Goal: Find specific page/section: Find specific page/section

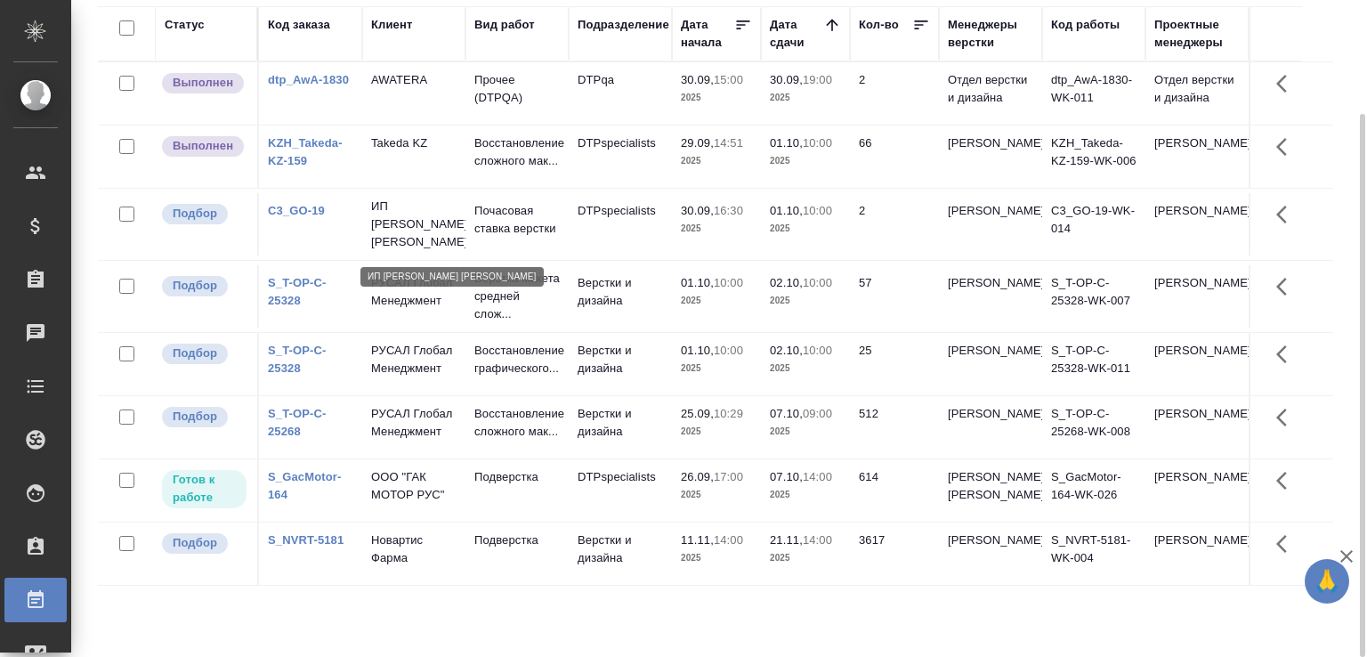
click at [396, 230] on p "ИП [PERSON_NAME] [PERSON_NAME]" at bounding box center [413, 224] width 85 height 53
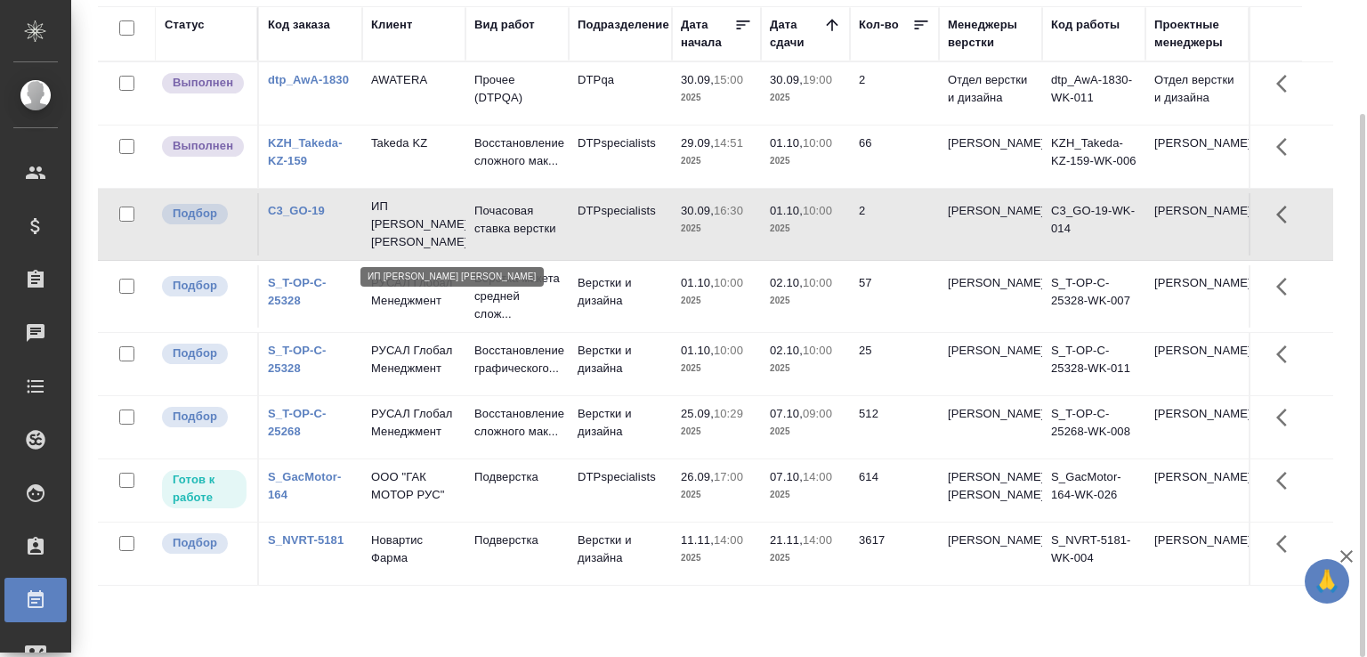
click at [396, 230] on p "ИП [PERSON_NAME] [PERSON_NAME]" at bounding box center [413, 224] width 85 height 53
click at [290, 217] on td "C3_GO-19" at bounding box center [310, 224] width 103 height 62
click at [291, 217] on link "C3_GO-19" at bounding box center [296, 210] width 57 height 13
click at [580, 328] on td "Верстки и дизайна" at bounding box center [620, 296] width 103 height 62
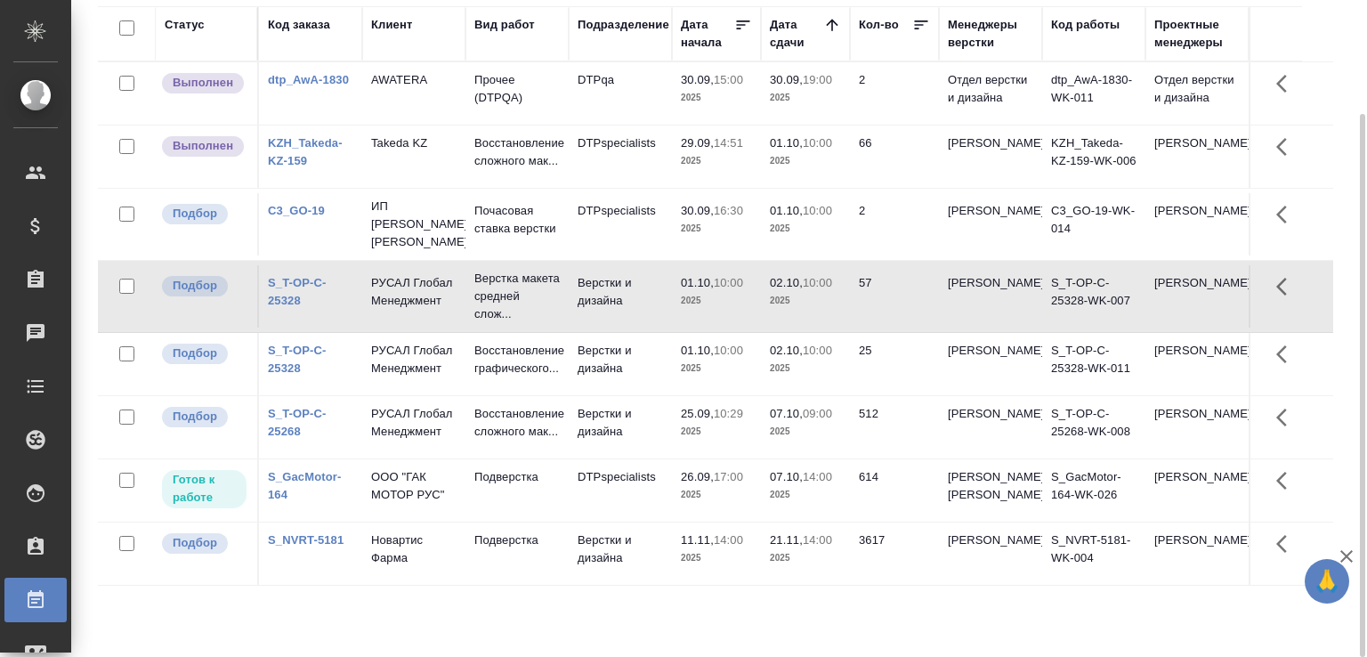
scroll to position [7, 0]
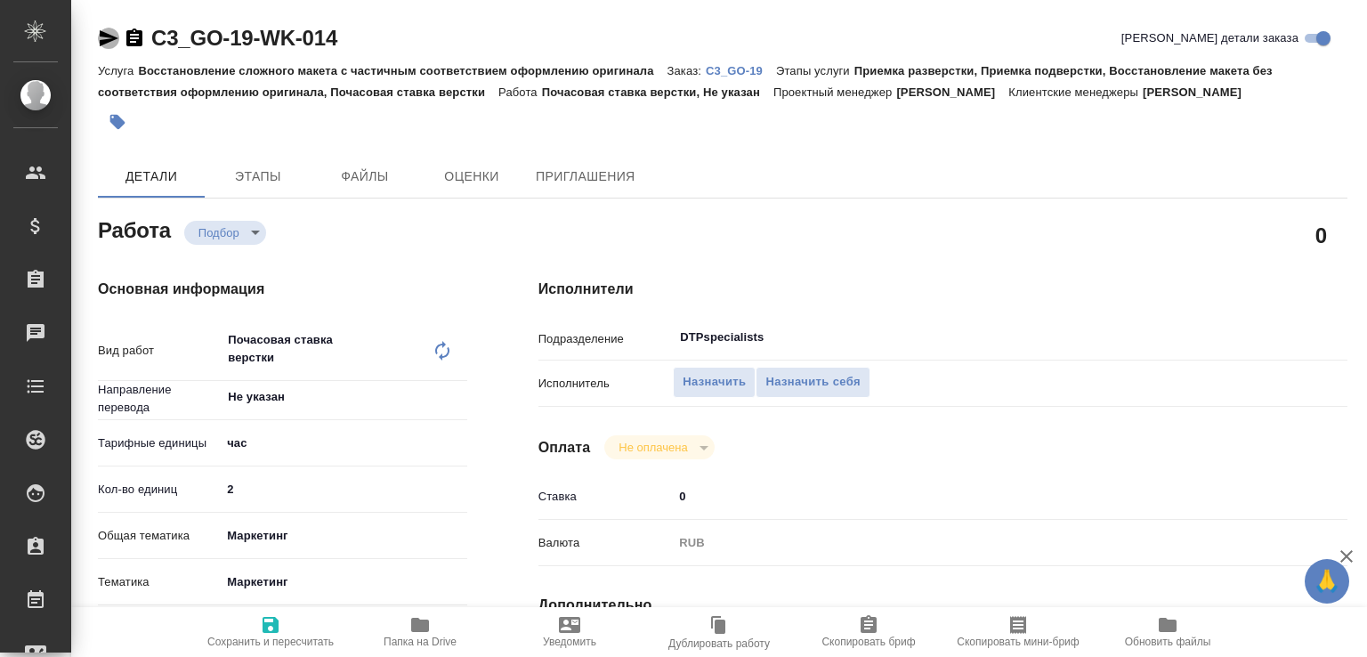
click at [110, 32] on icon "button" at bounding box center [108, 38] width 21 height 21
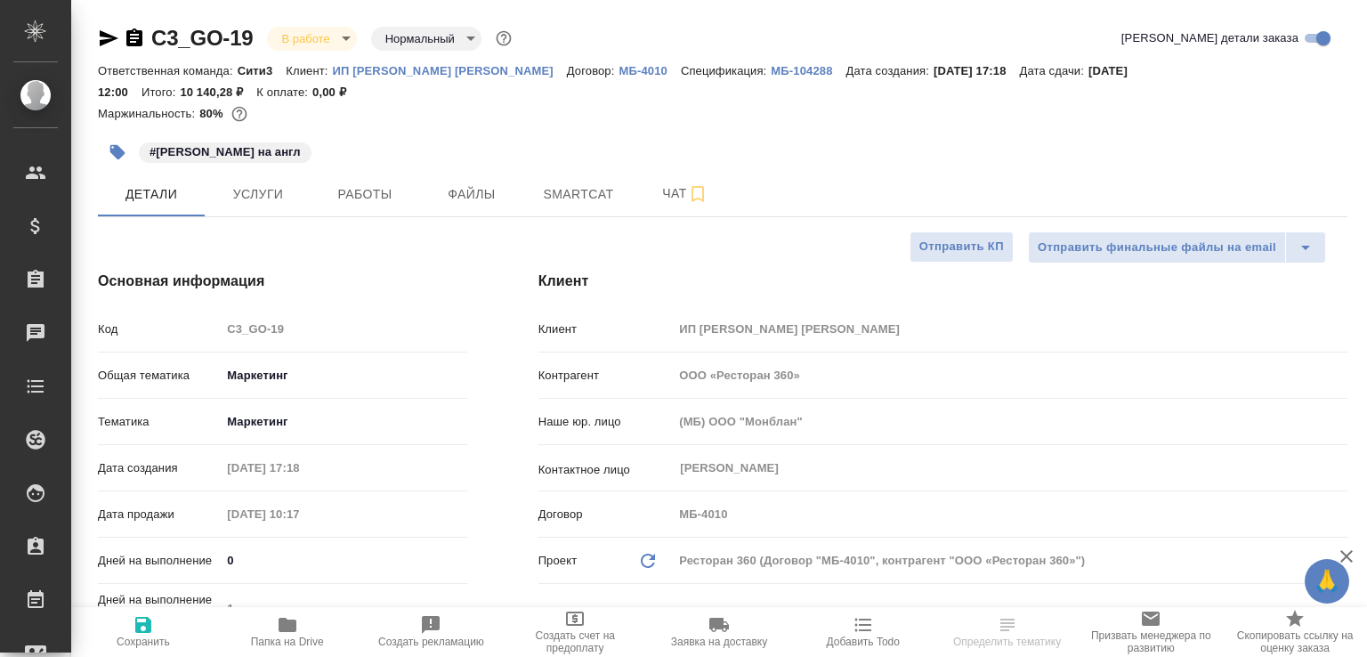
select select "RU"
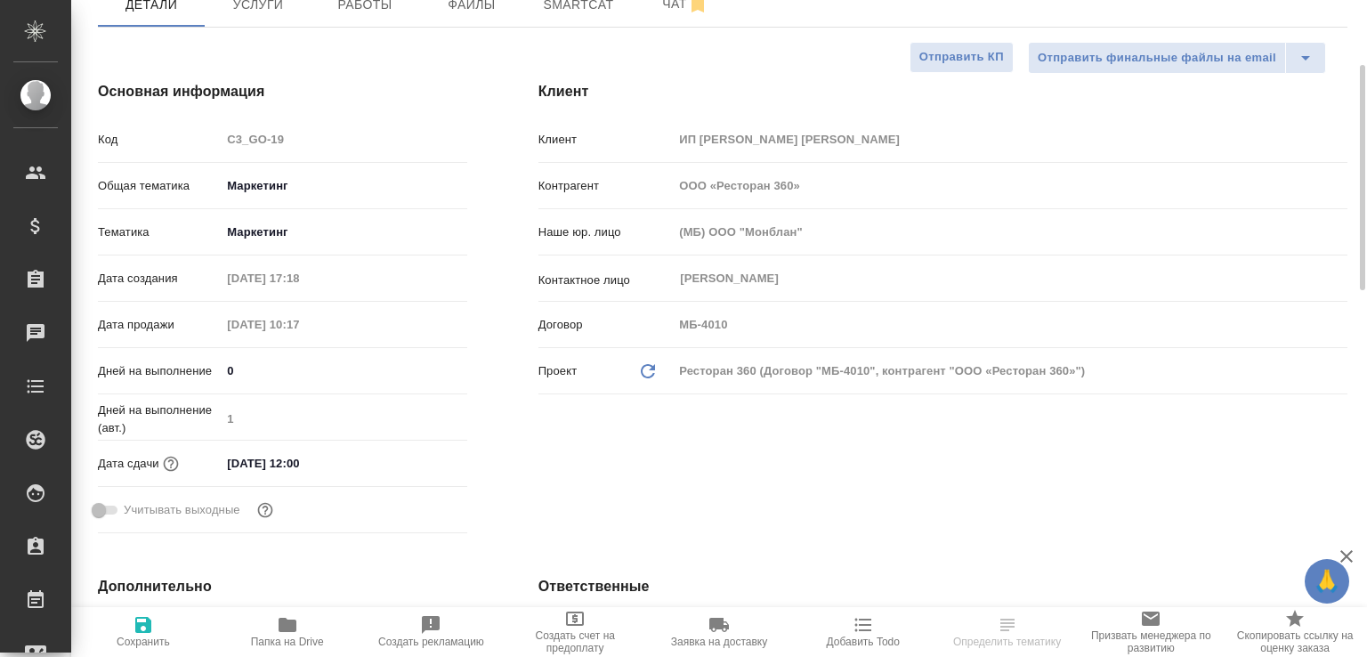
scroll to position [380, 0]
